Goal: Task Accomplishment & Management: Manage account settings

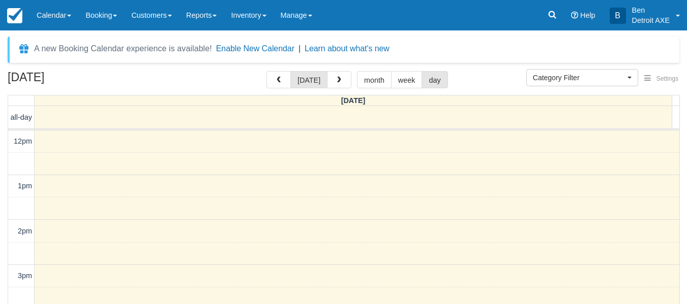
select select
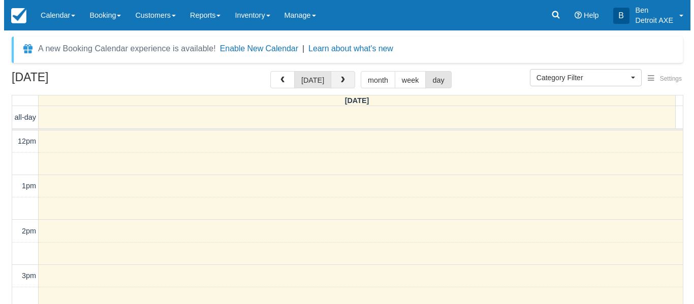
scroll to position [270, 0]
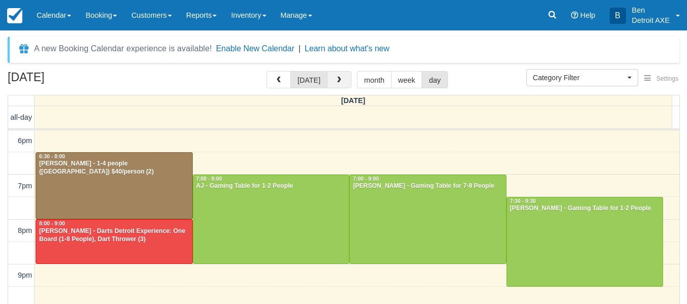
click at [331, 86] on button "button" at bounding box center [339, 79] width 24 height 17
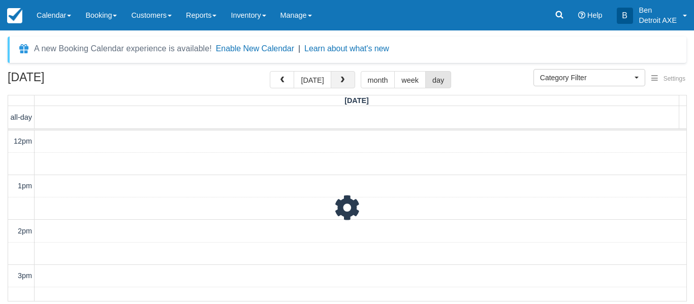
scroll to position [270, 0]
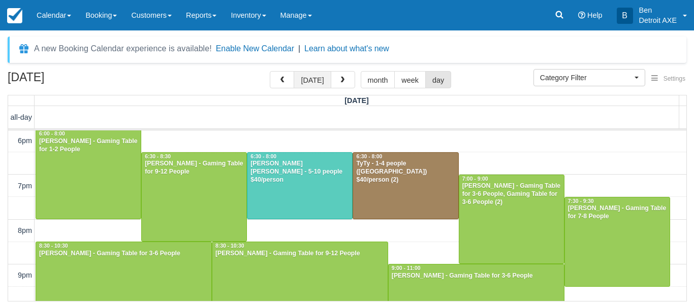
drag, startPoint x: 278, startPoint y: 49, endPoint x: 320, endPoint y: 75, distance: 49.1
click at [278, 49] on button "Enable New Calendar" at bounding box center [255, 49] width 78 height 10
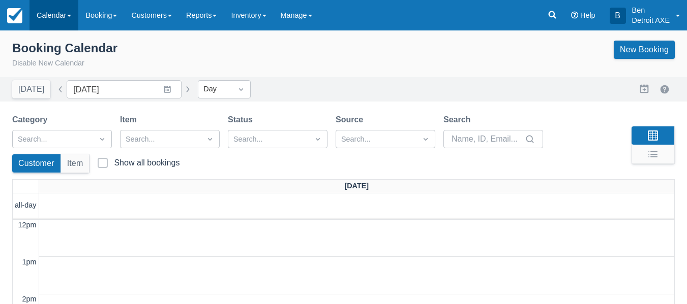
click at [67, 20] on link "Calendar" at bounding box center [53, 15] width 49 height 30
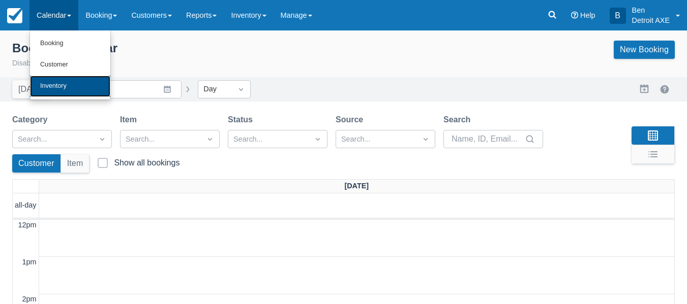
click at [66, 86] on link "Inventory" at bounding box center [70, 86] width 80 height 21
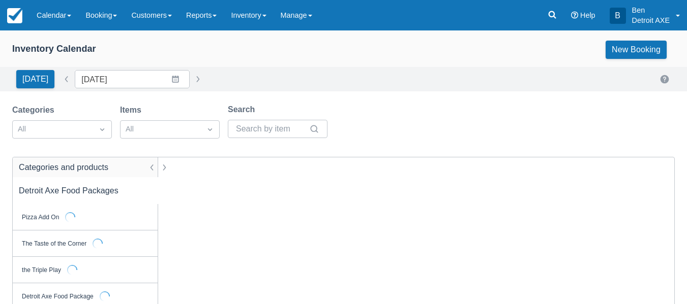
click at [48, 30] on div "Inventory Calendar New Booking" at bounding box center [343, 48] width 687 height 37
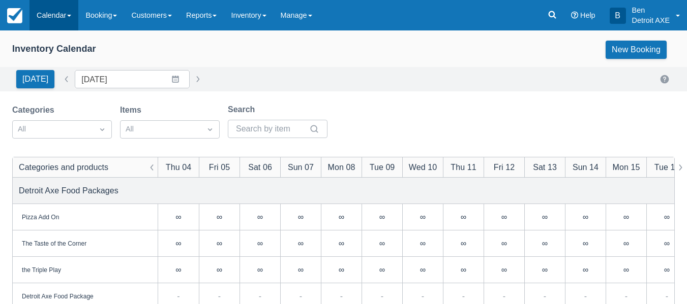
click at [50, 21] on link "Calendar" at bounding box center [53, 15] width 49 height 30
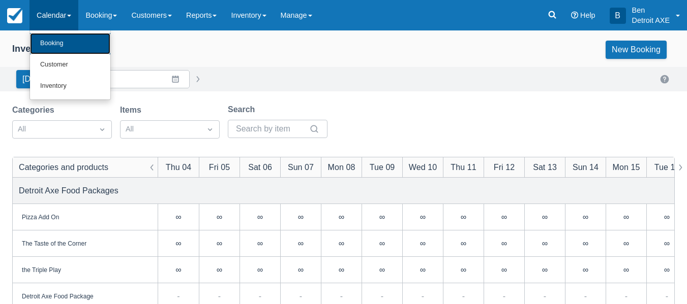
click at [71, 40] on link "Booking" at bounding box center [70, 43] width 80 height 21
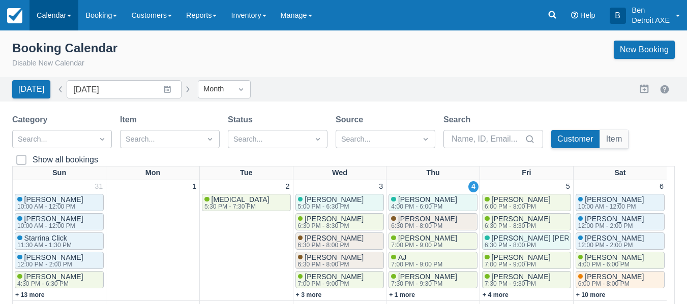
click at [65, 16] on link "Calendar" at bounding box center [53, 15] width 49 height 30
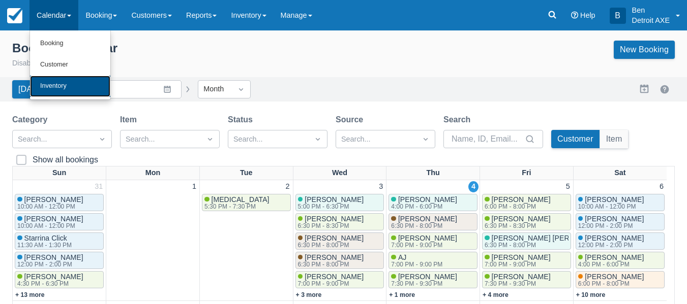
click at [62, 84] on link "Inventory" at bounding box center [70, 86] width 80 height 21
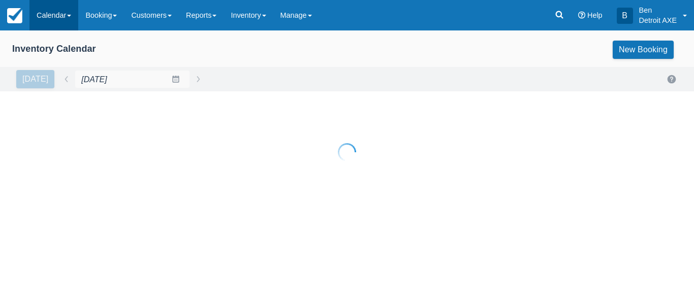
click at [52, 23] on link "Calendar" at bounding box center [53, 15] width 49 height 30
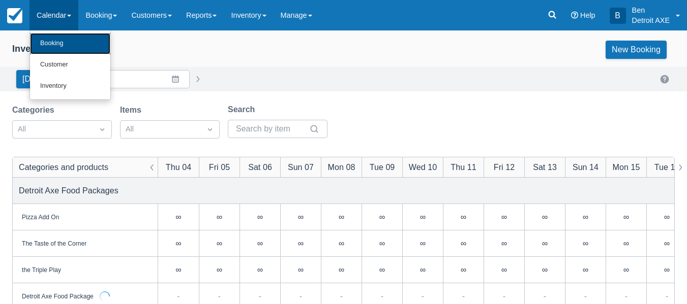
click at [58, 41] on link "Booking" at bounding box center [70, 43] width 80 height 21
